Goal: Transaction & Acquisition: Obtain resource

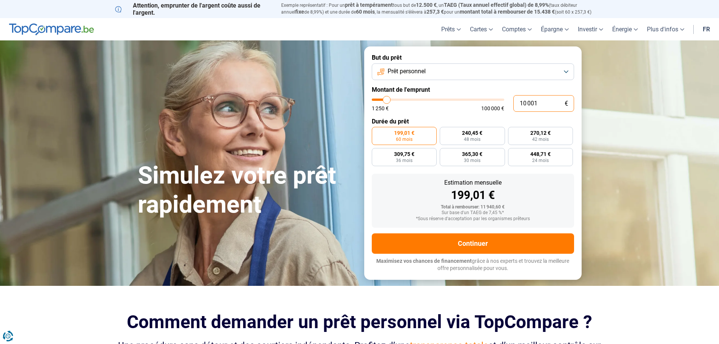
click at [530, 104] on input "10 001" at bounding box center [543, 103] width 61 height 17
type input "10 500"
type input "10500"
type input "11 000"
type input "11000"
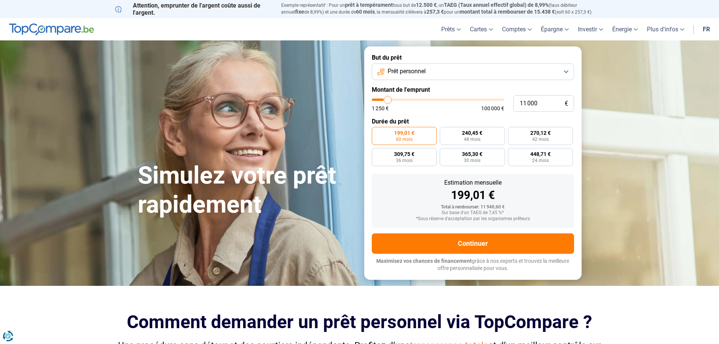
type input "11 250"
type input "11250"
type input "11 750"
type input "11750"
type input "12 000"
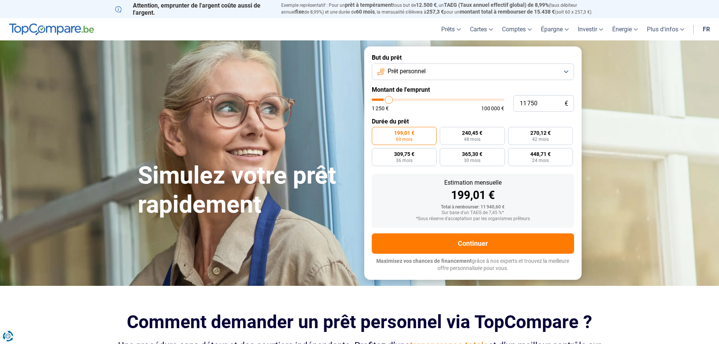
type input "12000"
type input "12 500"
type input "12500"
type input "13 000"
type input "13000"
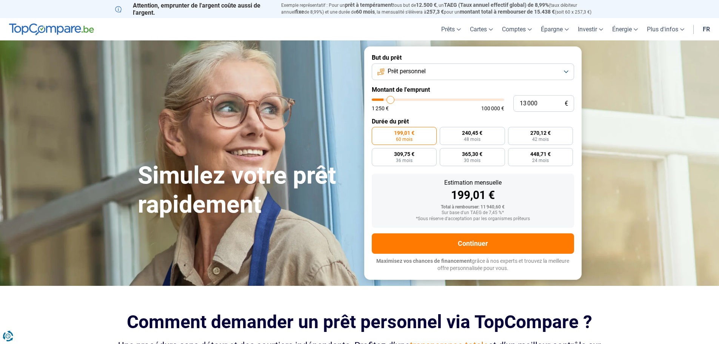
type input "13 250"
type input "13250"
type input "14 000"
type input "14000"
type input "14 250"
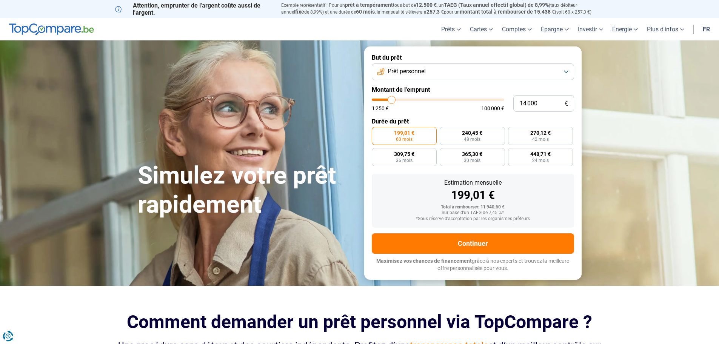
type input "14250"
type input "14 500"
type input "14500"
type input "14 750"
type input "14750"
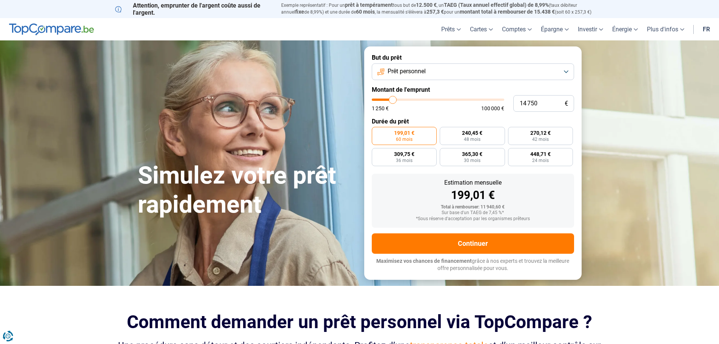
type input "15 000"
type input "15000"
type input "15 500"
type input "15500"
type input "15 750"
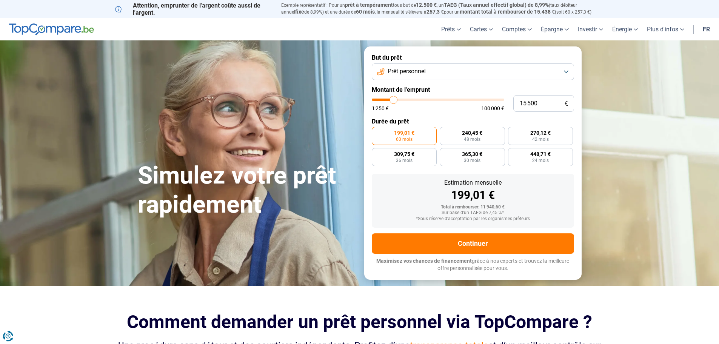
type input "15750"
type input "15 500"
type input "15500"
type input "15 000"
drag, startPoint x: 387, startPoint y: 100, endPoint x: 393, endPoint y: 100, distance: 6.4
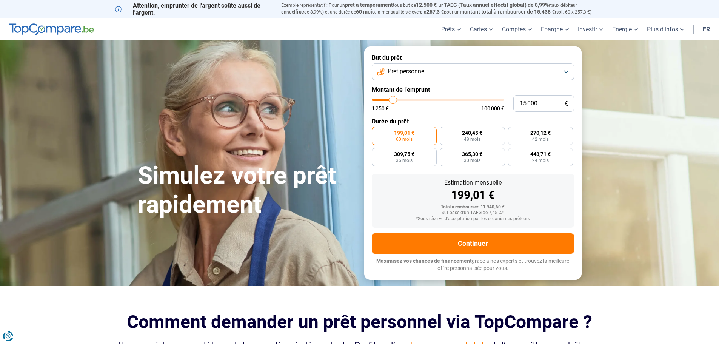
type input "15000"
click at [393, 100] on input "range" at bounding box center [438, 99] width 132 height 2
click at [566, 69] on button "Prêt personnel" at bounding box center [473, 71] width 202 height 17
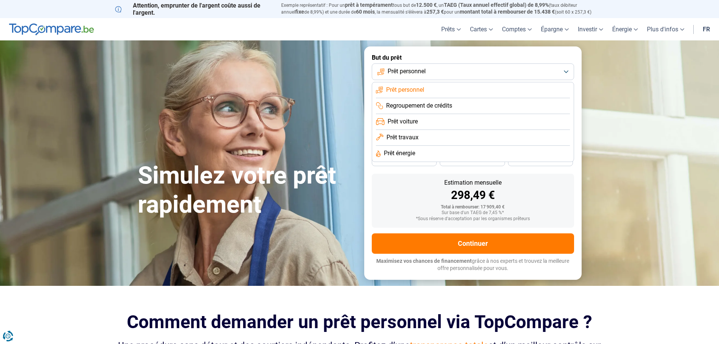
click at [401, 135] on span "Prêt travaux" at bounding box center [402, 137] width 32 height 8
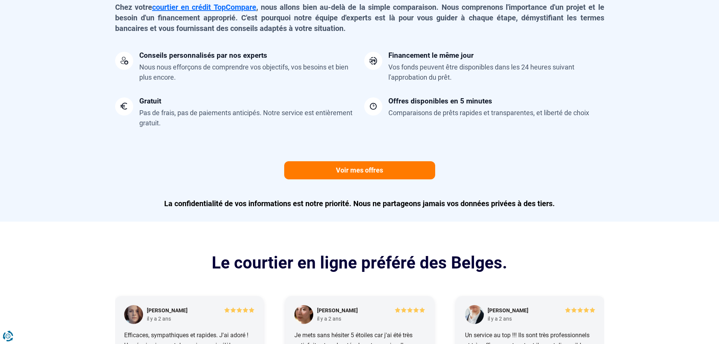
scroll to position [641, 0]
click at [343, 171] on link "Voir mes offres" at bounding box center [359, 170] width 151 height 18
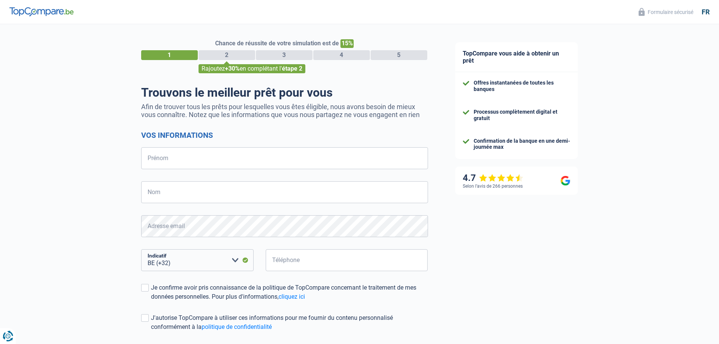
select select "32"
